Goal: Navigation & Orientation: Find specific page/section

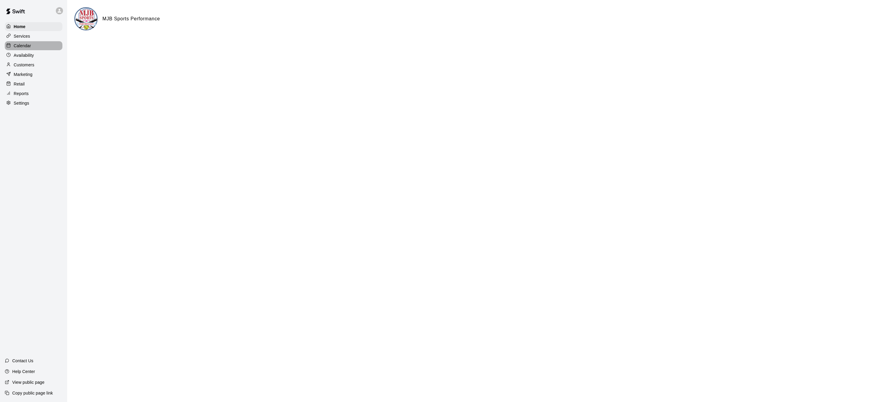
click at [34, 42] on div "Calendar" at bounding box center [34, 45] width 58 height 9
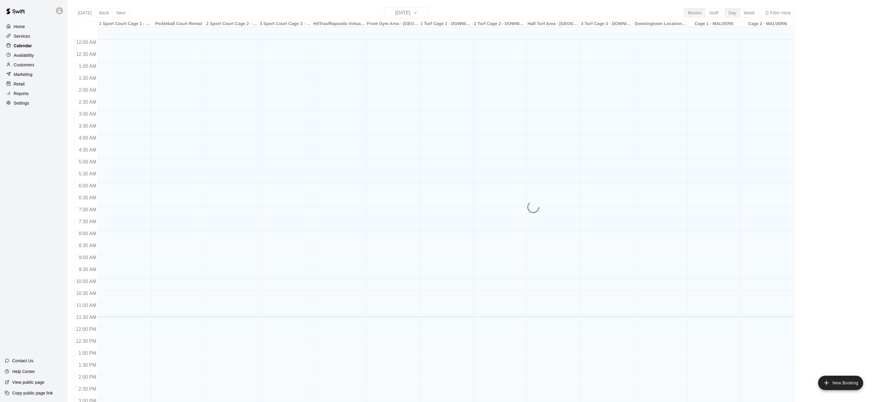
scroll to position [186, 0]
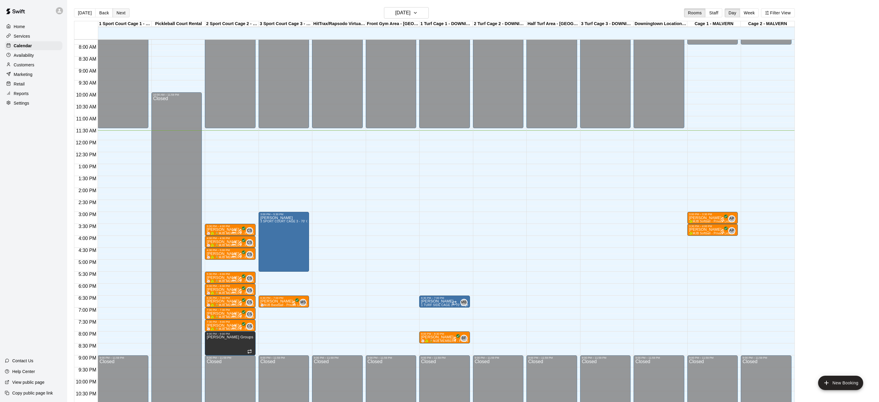
click at [121, 10] on button "Next" at bounding box center [121, 12] width 17 height 9
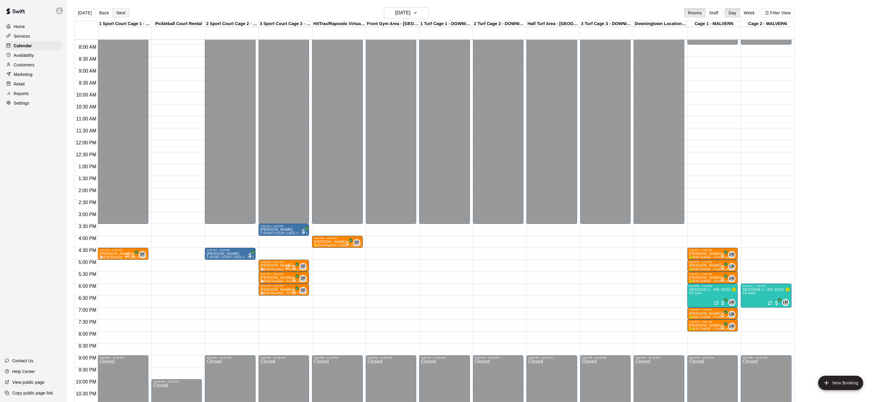
scroll to position [10, 0]
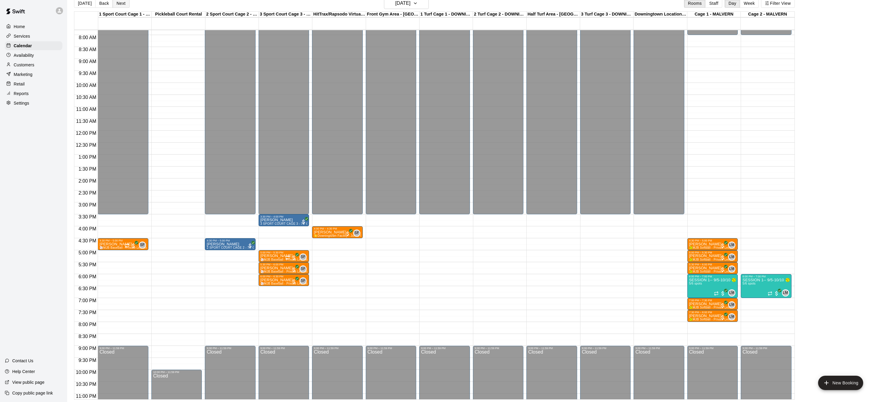
click at [121, 8] on div "[DATE] Back [DATE][DATE] Rooms Staff Day Week Filter View" at bounding box center [434, 5] width 721 height 14
click at [121, 6] on button "Next" at bounding box center [121, 3] width 17 height 9
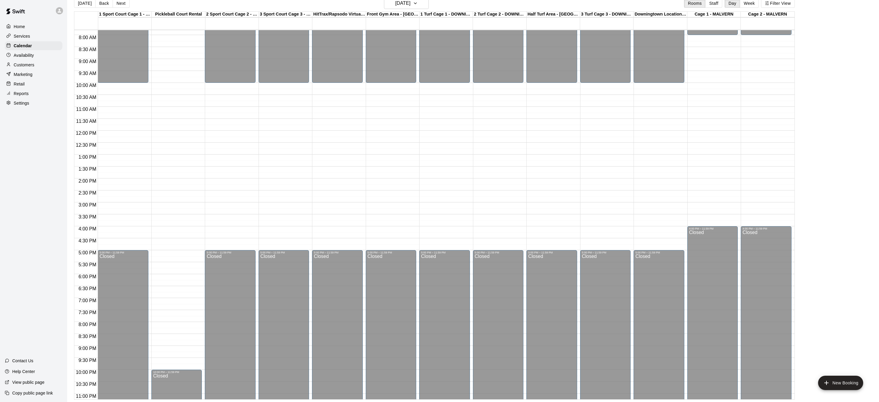
click at [121, 6] on button "Next" at bounding box center [121, 3] width 17 height 9
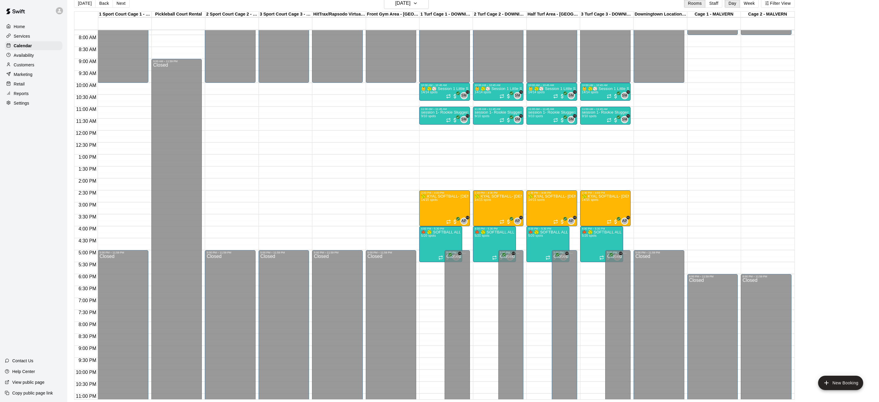
click at [121, 5] on button "Next" at bounding box center [121, 3] width 17 height 9
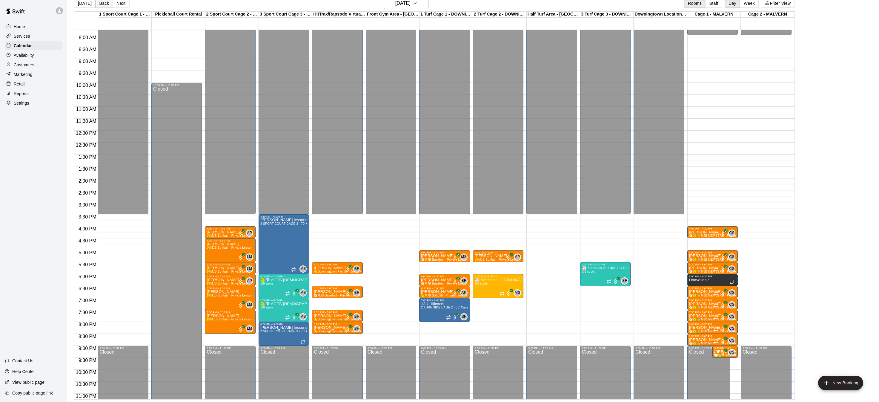
click at [104, 6] on button "Back" at bounding box center [104, 3] width 18 height 9
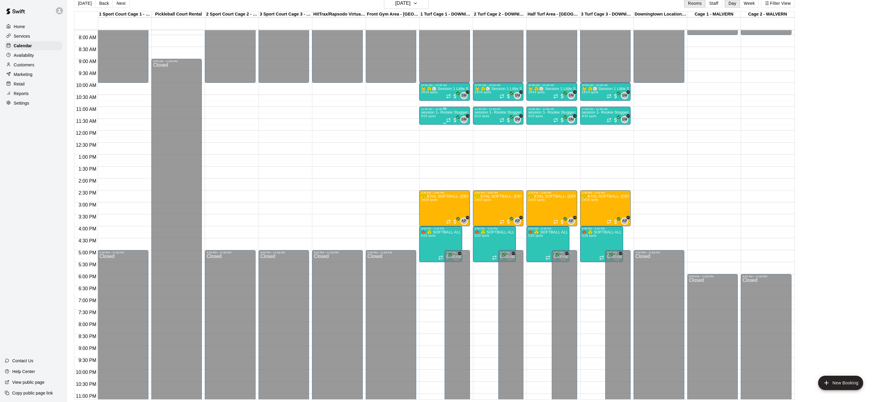
click at [445, 112] on p "session 1- Rookie Sluggers- tee ball-- 5 & 6 year olds" at bounding box center [444, 112] width 47 height 0
click at [429, 134] on img "edit" at bounding box center [427, 132] width 7 height 7
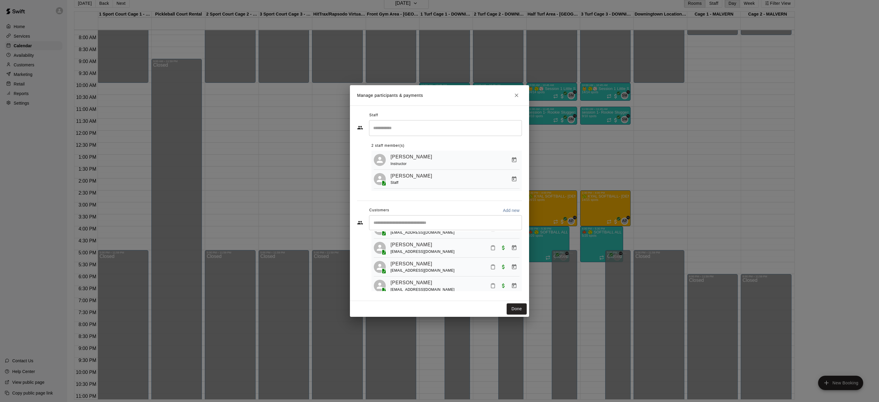
scroll to position [128, 0]
click at [518, 98] on icon "Close" at bounding box center [517, 95] width 6 height 6
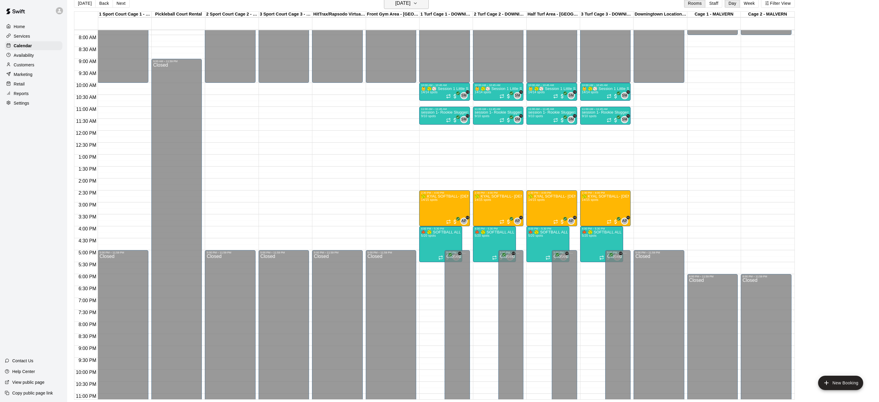
click at [418, 2] on icon "button" at bounding box center [415, 3] width 5 height 7
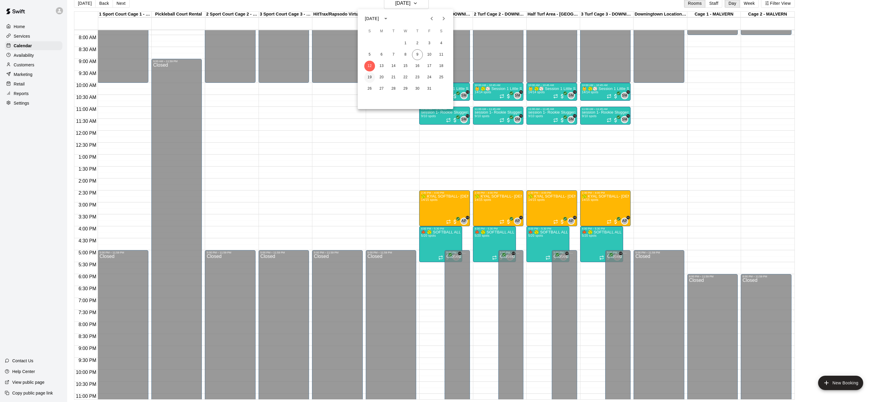
click at [373, 77] on button "19" at bounding box center [369, 77] width 11 height 11
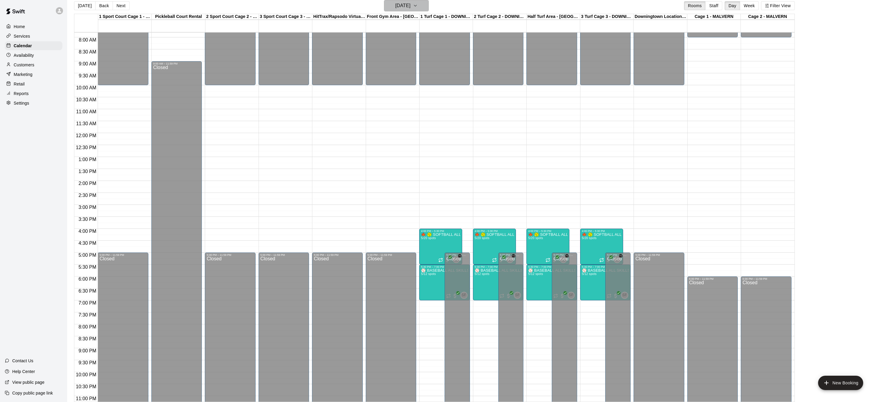
scroll to position [9, 0]
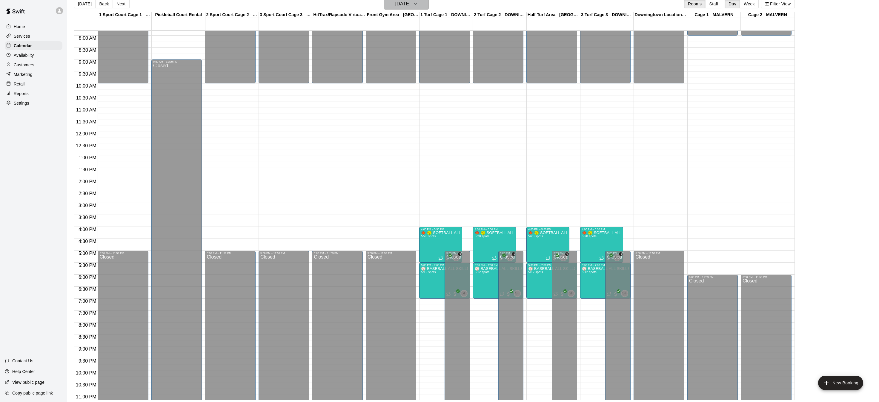
click at [425, 8] on button "[DATE]" at bounding box center [406, 3] width 45 height 11
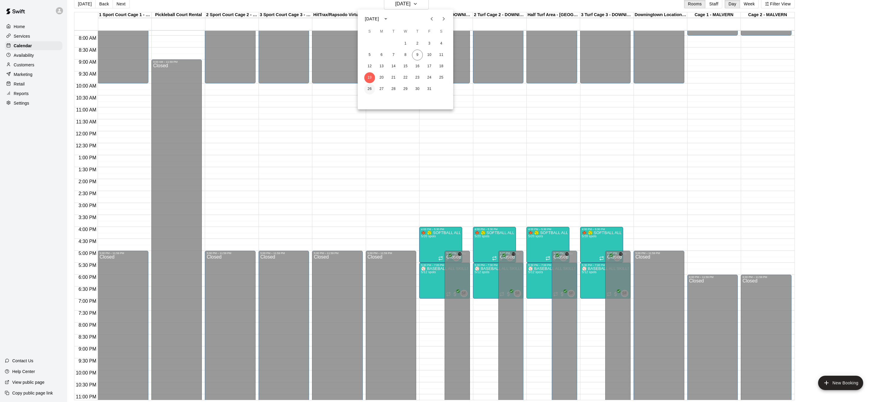
click at [369, 90] on button "26" at bounding box center [369, 89] width 11 height 11
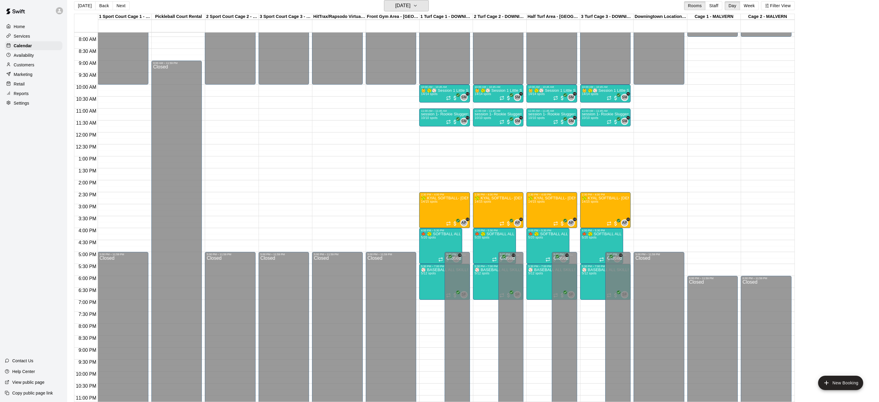
scroll to position [188, 0]
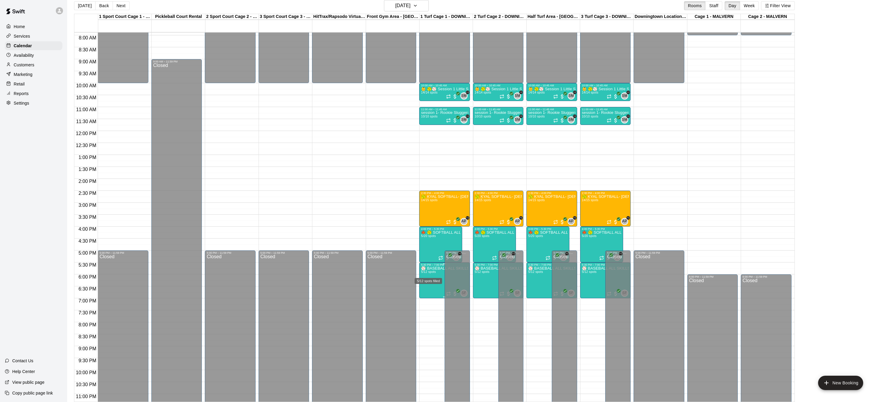
click at [428, 273] on span "5/12 spots" at bounding box center [428, 271] width 15 height 3
click at [422, 7] on div at bounding box center [439, 201] width 879 height 402
click at [418, 7] on icon "button" at bounding box center [415, 5] width 5 height 7
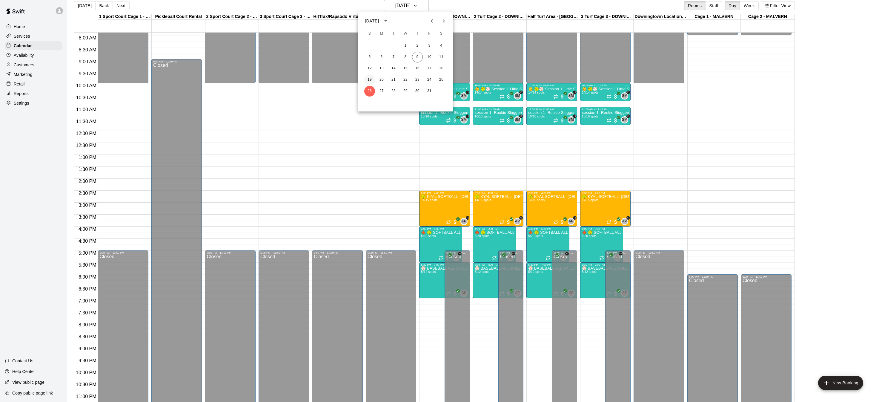
click at [367, 77] on button "19" at bounding box center [369, 79] width 11 height 11
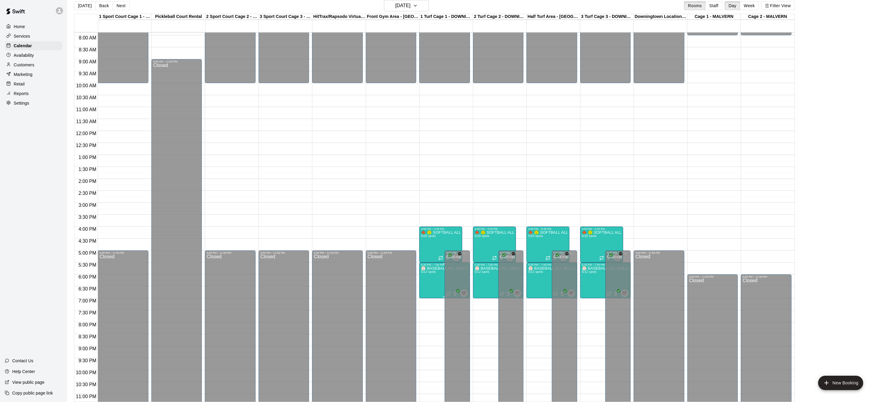
click at [429, 286] on img "edit" at bounding box center [427, 286] width 7 height 7
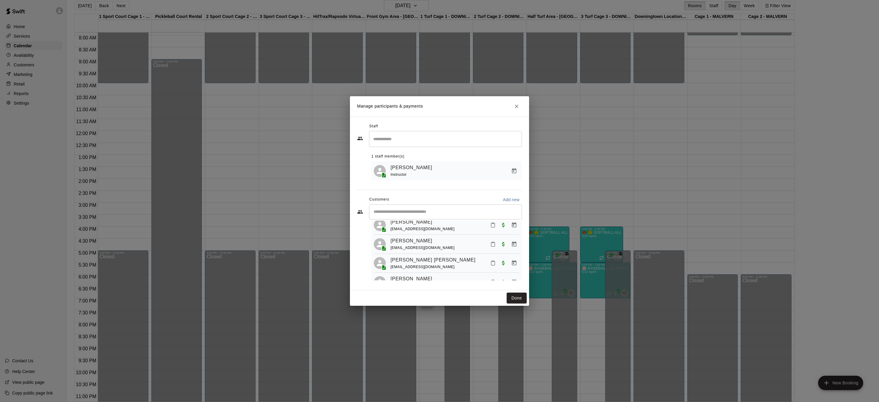
scroll to position [52, 0]
click at [519, 105] on icon "Close" at bounding box center [517, 106] width 6 height 6
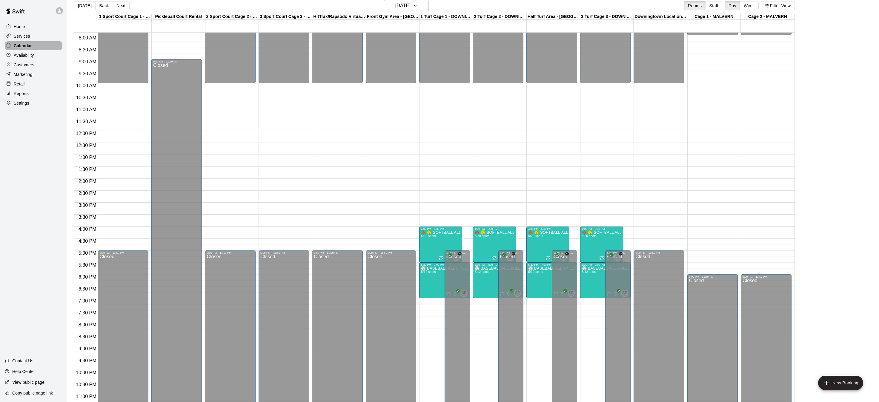
click at [22, 43] on p "Calendar" at bounding box center [23, 46] width 18 height 6
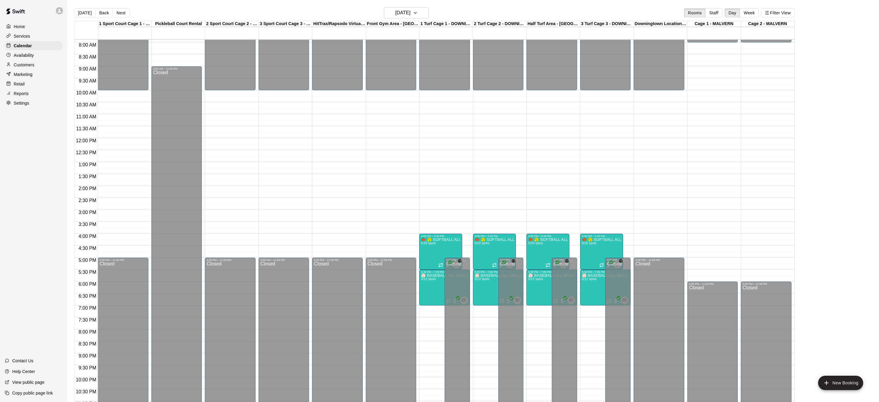
click at [17, 27] on p "Home" at bounding box center [19, 27] width 11 height 6
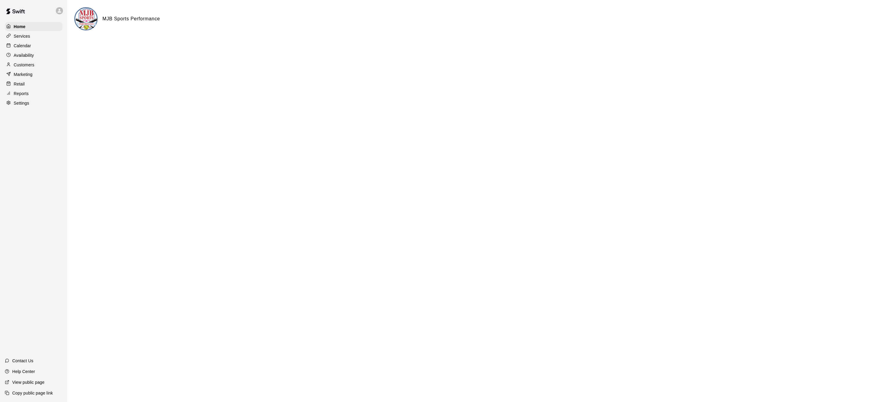
click at [24, 43] on p "Calendar" at bounding box center [22, 46] width 17 height 6
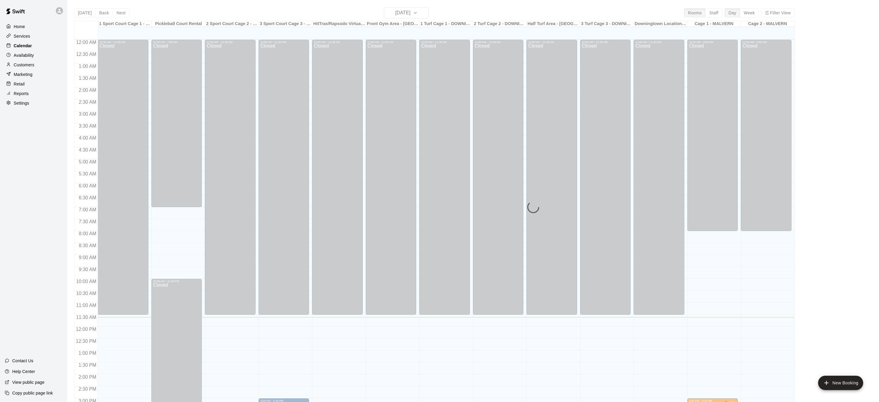
scroll to position [186, 0]
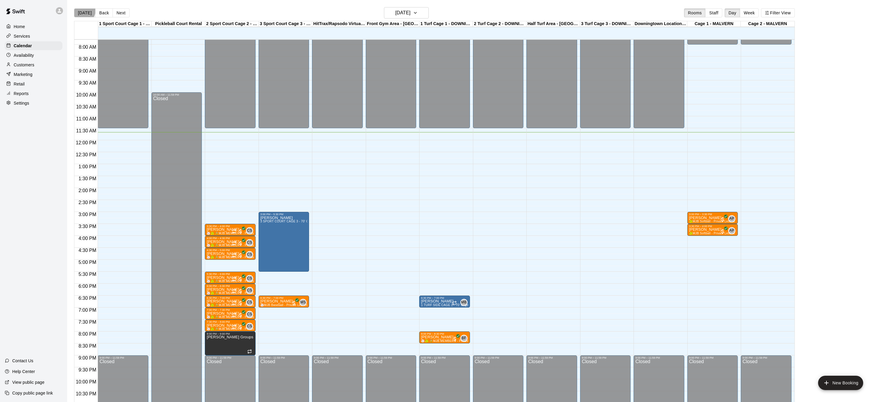
click at [83, 10] on button "[DATE]" at bounding box center [85, 12] width 22 height 9
click at [43, 22] on div "Home" at bounding box center [34, 26] width 58 height 9
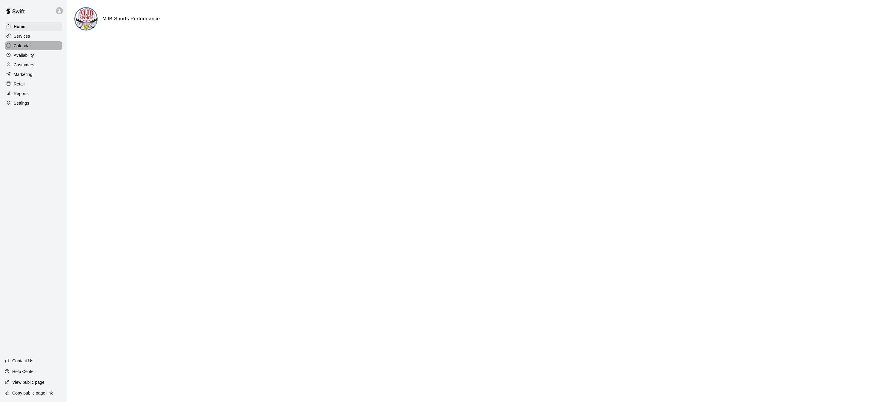
click at [22, 44] on p "Calendar" at bounding box center [22, 46] width 17 height 6
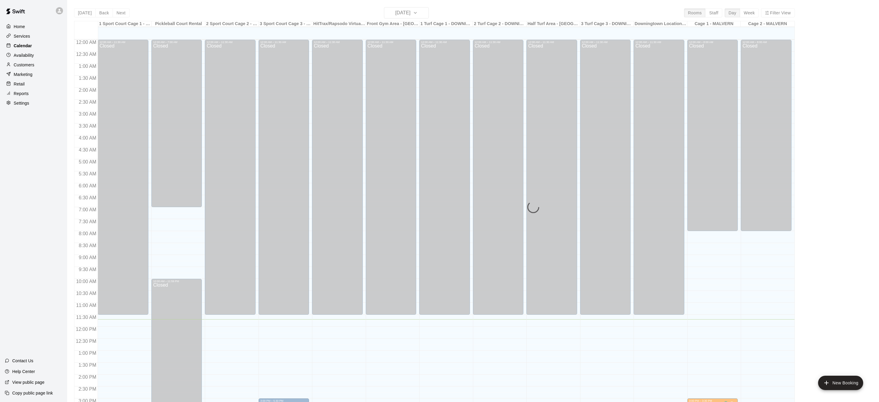
scroll to position [186, 0]
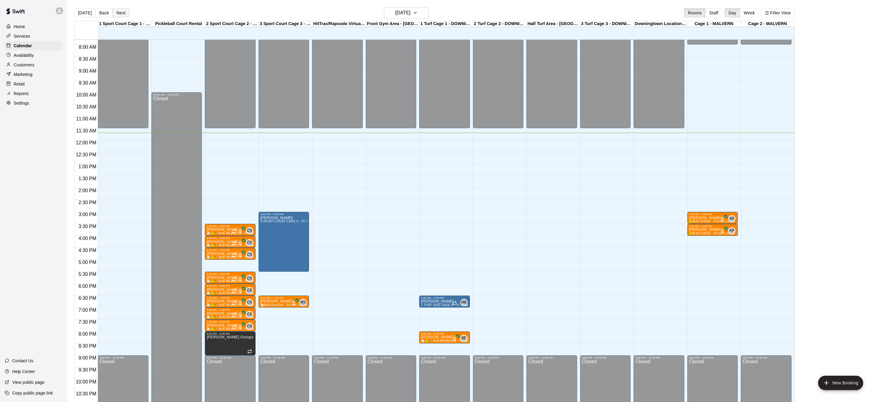
click at [122, 15] on button "Next" at bounding box center [121, 12] width 17 height 9
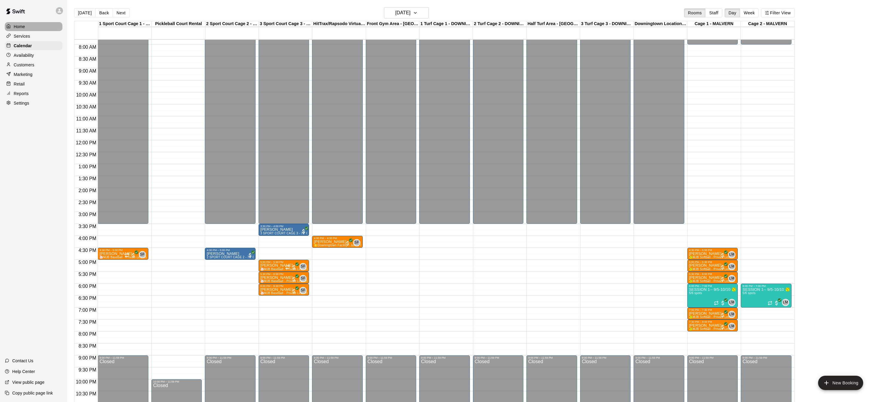
click at [31, 26] on div "Home" at bounding box center [34, 26] width 58 height 9
